Goal: Navigation & Orientation: Find specific page/section

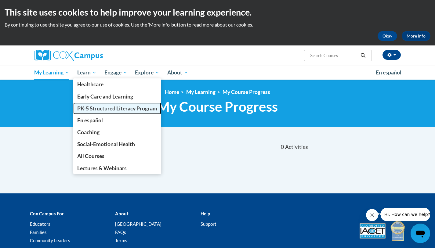
click at [106, 111] on span "PK-5 Structured Literacy Program" at bounding box center [117, 108] width 80 height 6
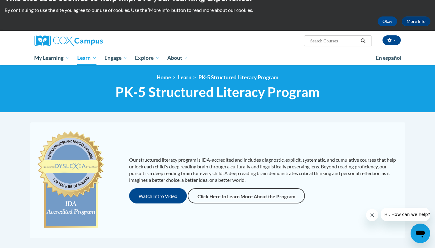
scroll to position [8, 0]
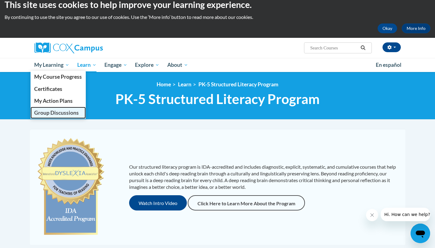
click at [54, 113] on span "Group Discussions" at bounding box center [56, 113] width 45 height 6
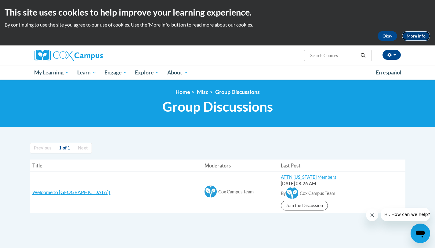
click at [408, 39] on link "More Info" at bounding box center [416, 36] width 29 height 10
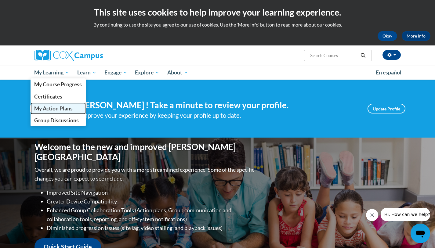
click at [72, 107] on span "My Action Plans" at bounding box center [53, 108] width 38 height 6
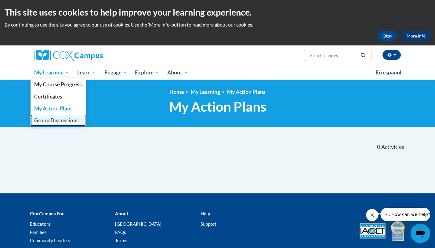
click at [64, 120] on span "Group Discussions" at bounding box center [56, 120] width 45 height 6
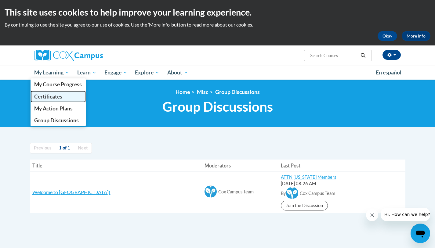
click at [55, 94] on span "Certificates" at bounding box center [48, 96] width 28 height 6
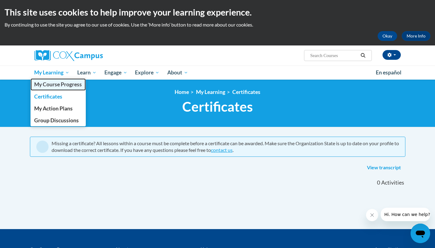
click at [58, 85] on span "My Course Progress" at bounding box center [58, 84] width 48 height 6
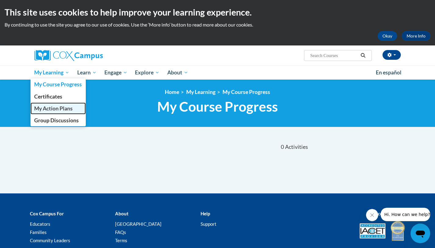
click at [56, 104] on link "My Action Plans" at bounding box center [59, 109] width 56 height 12
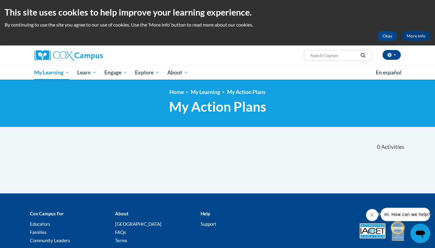
click at [246, 174] on div "«« « 1-0 » »» 0 Activities CEUs «« « 1-0" at bounding box center [217, 164] width 385 height 57
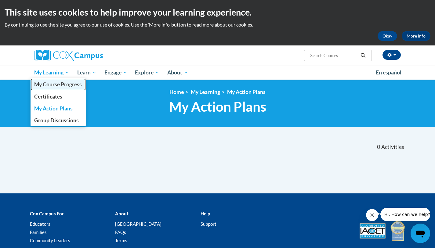
click at [71, 87] on span "My Course Progress" at bounding box center [58, 84] width 48 height 6
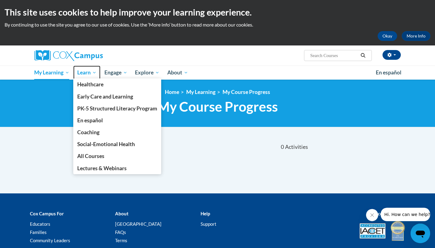
click at [85, 77] on link "Learn" at bounding box center [86, 73] width 27 height 14
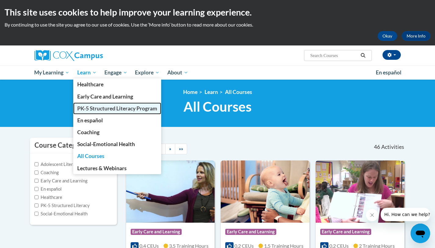
click at [105, 107] on span "PK-5 Structured Literacy Program" at bounding box center [117, 108] width 80 height 6
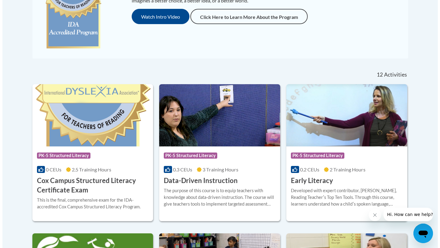
scroll to position [195, 0]
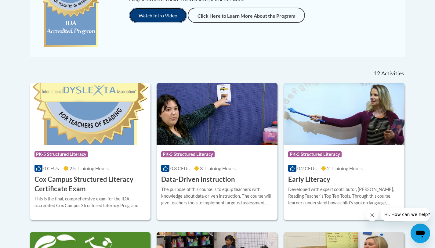
click at [156, 18] on button "Watch Intro Video" at bounding box center [158, 15] width 58 height 15
